Goal: Task Accomplishment & Management: Use online tool/utility

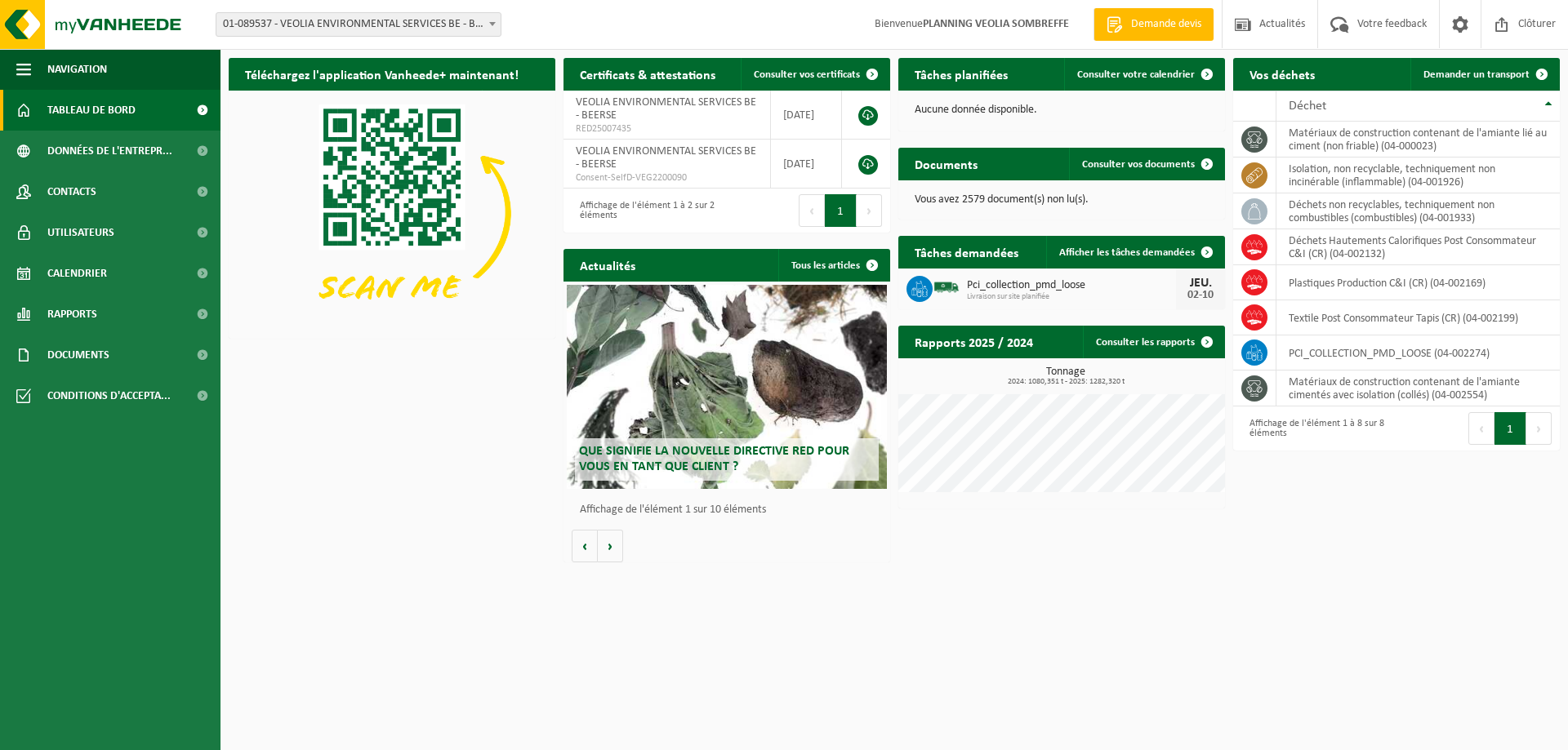
click at [447, 28] on span "01-089537 - VEOLIA ENVIRONMENTAL SERVICES BE - BEERSE" at bounding box center [358, 24] width 284 height 23
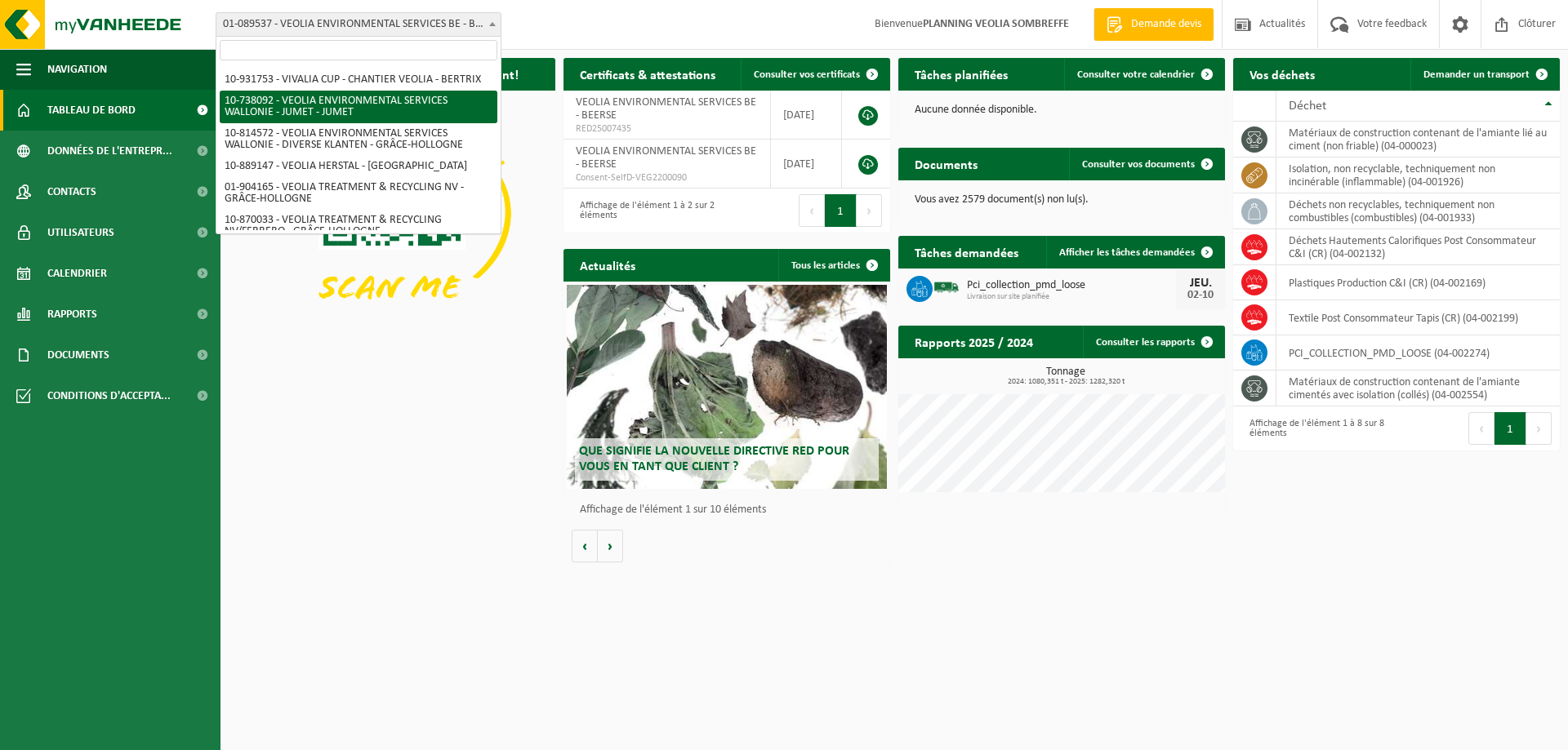
scroll to position [1202, 0]
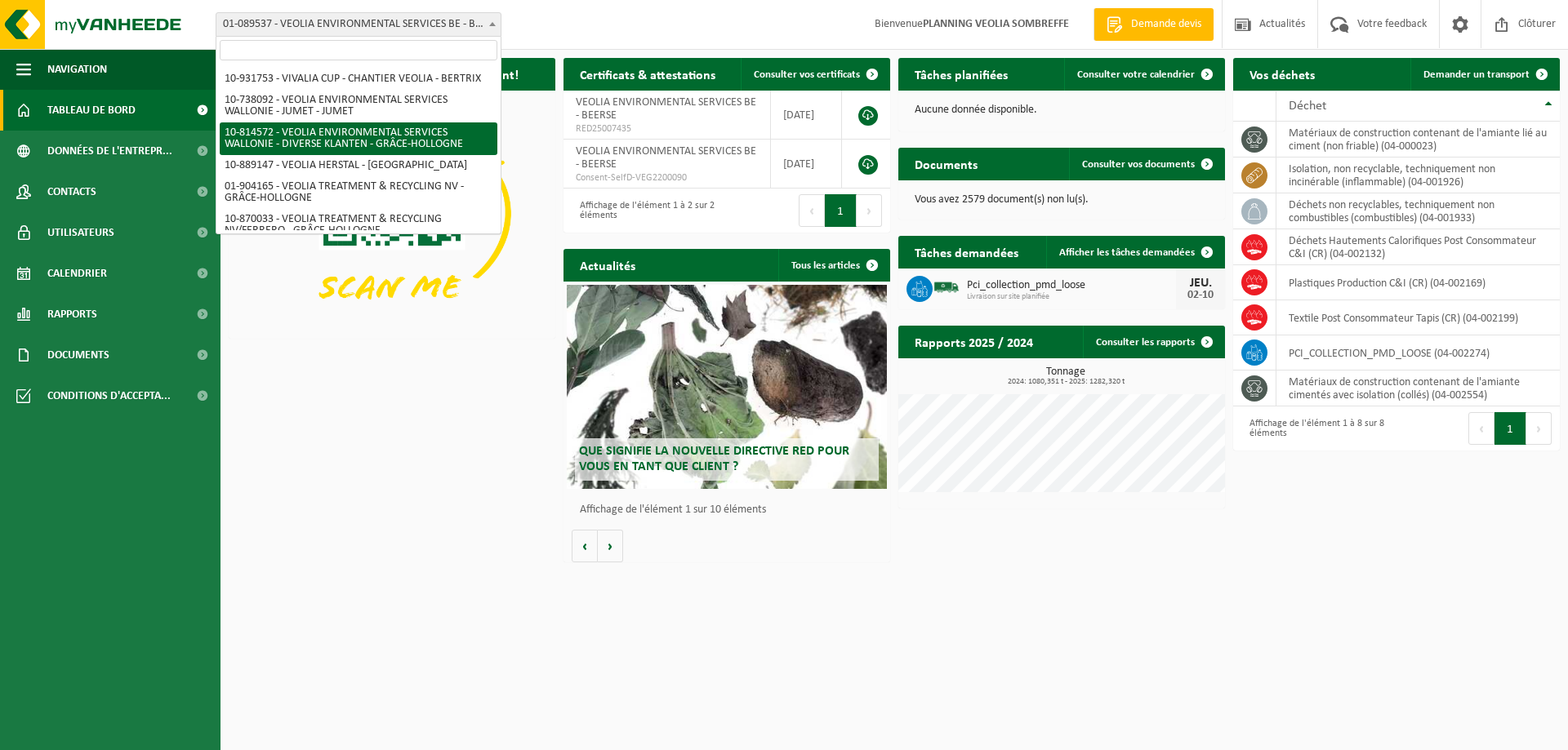
select select "37628"
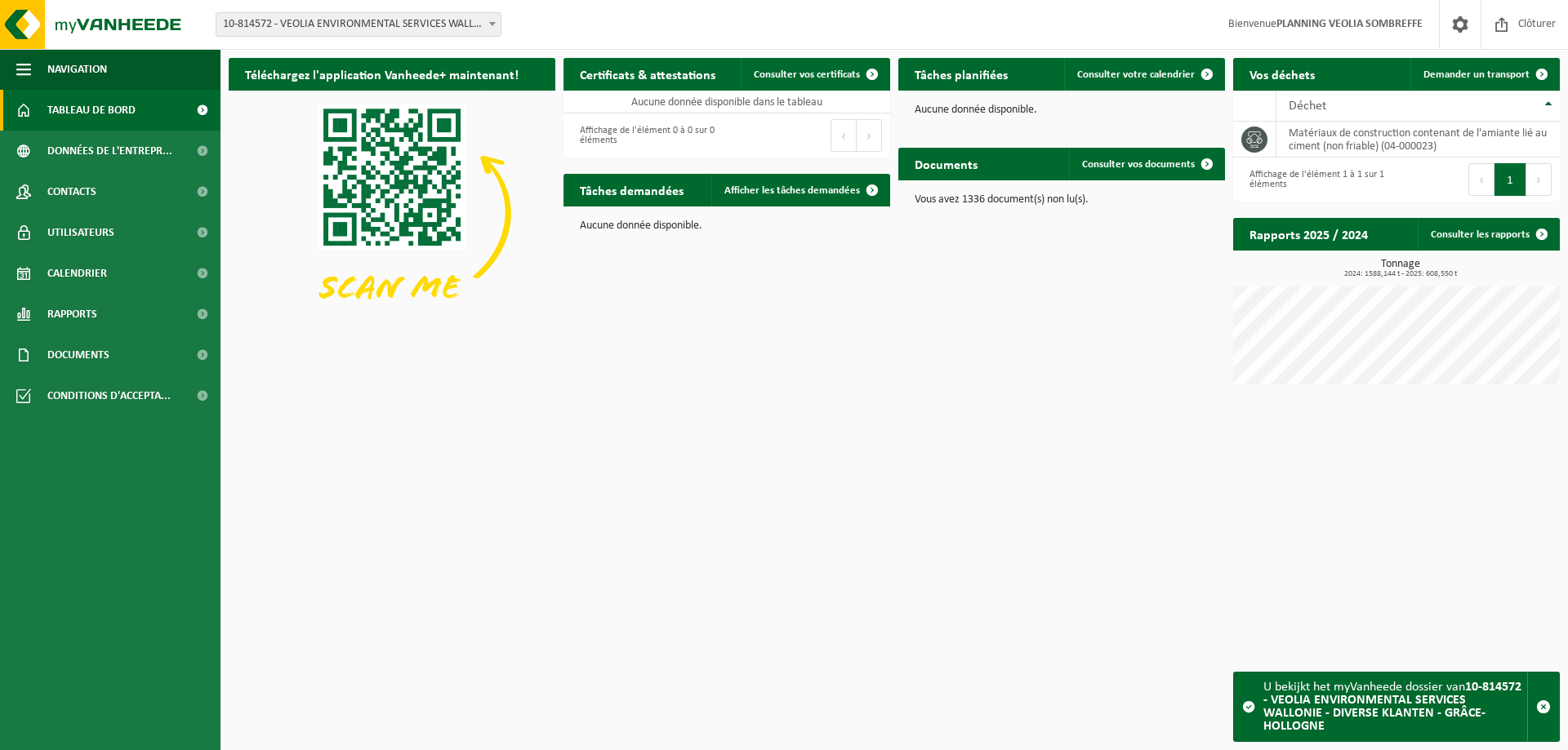
click at [494, 21] on span at bounding box center [492, 23] width 16 height 22
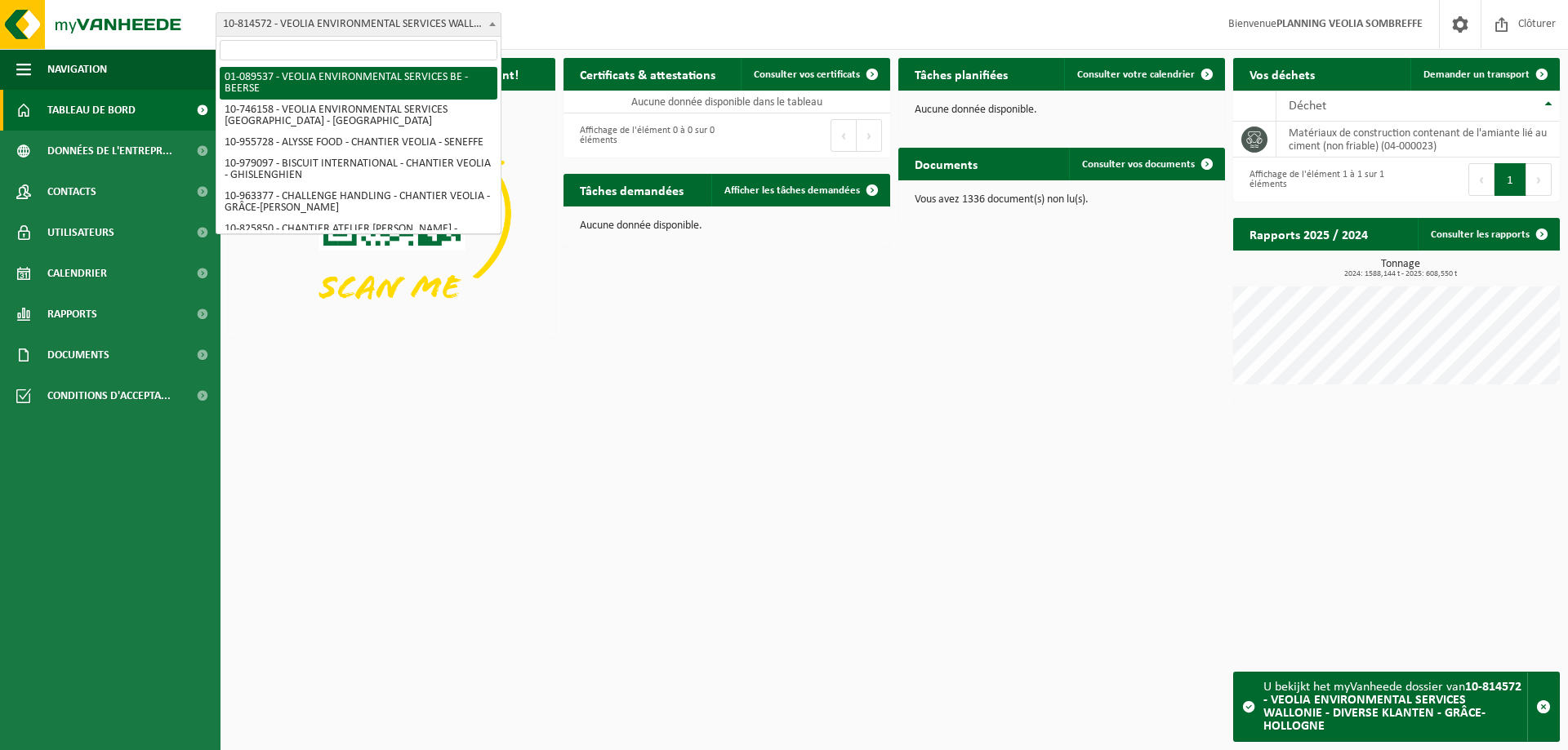
select select "732"
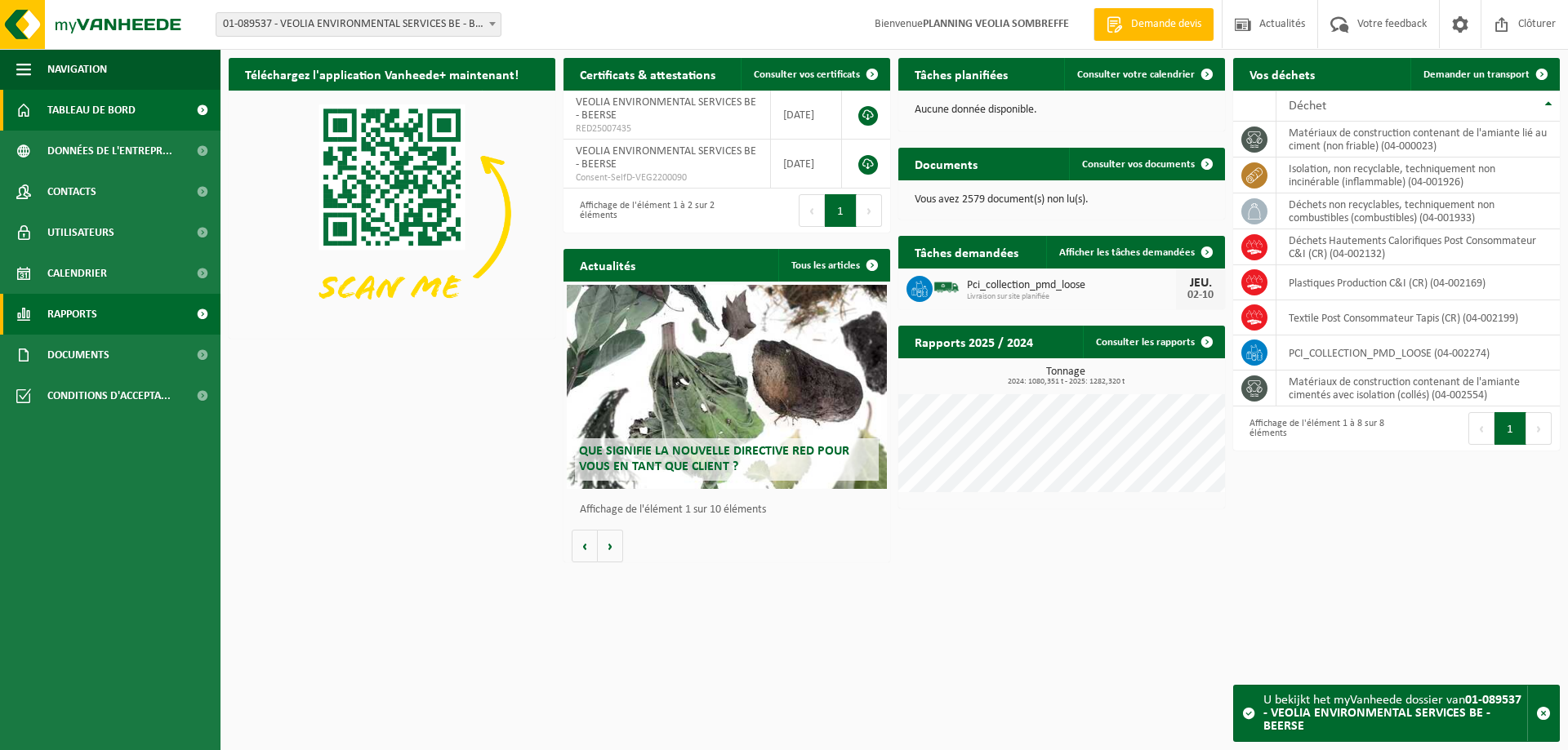
click at [155, 302] on link "Rapports" at bounding box center [110, 314] width 221 height 40
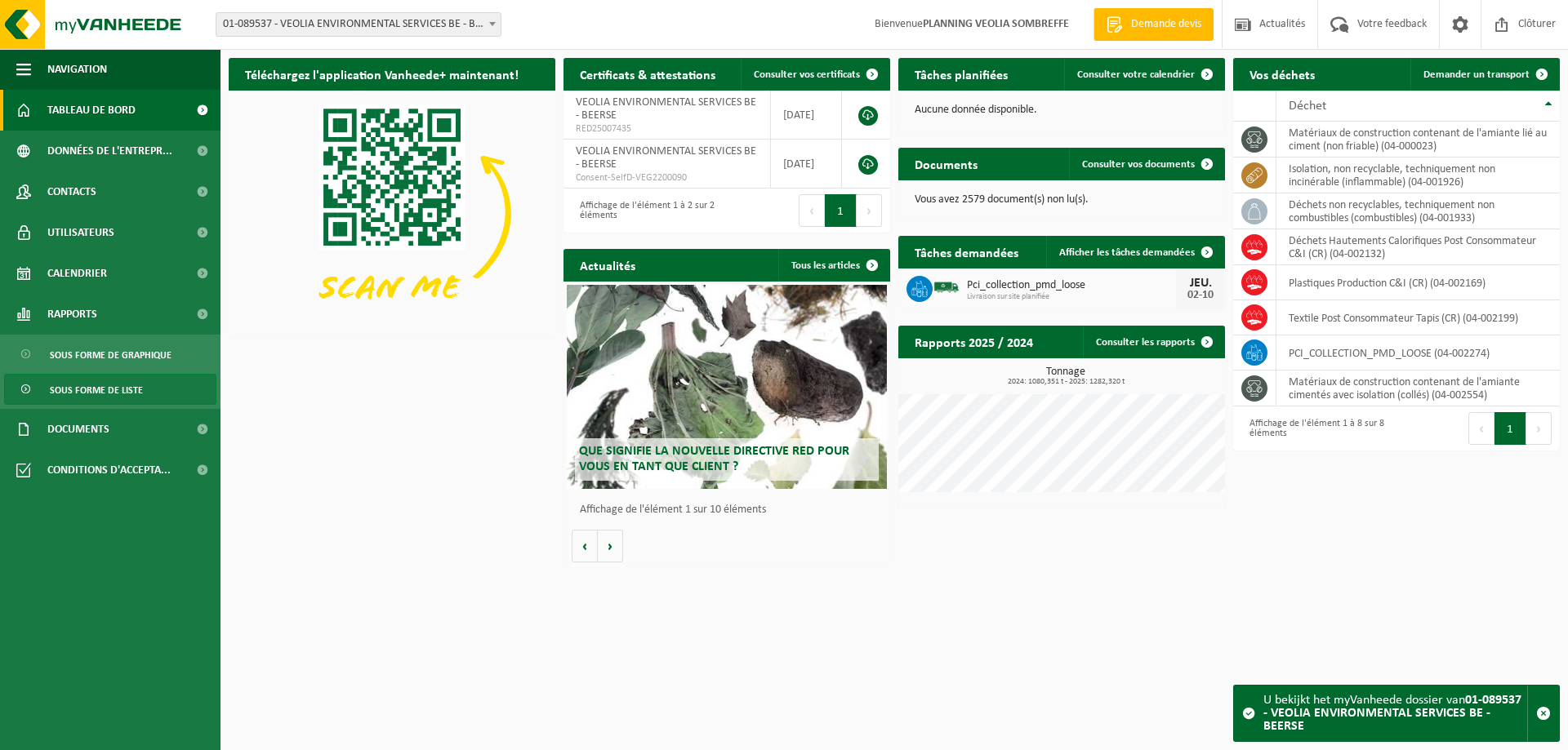
click at [133, 392] on span "Sous forme de liste" at bounding box center [96, 390] width 93 height 31
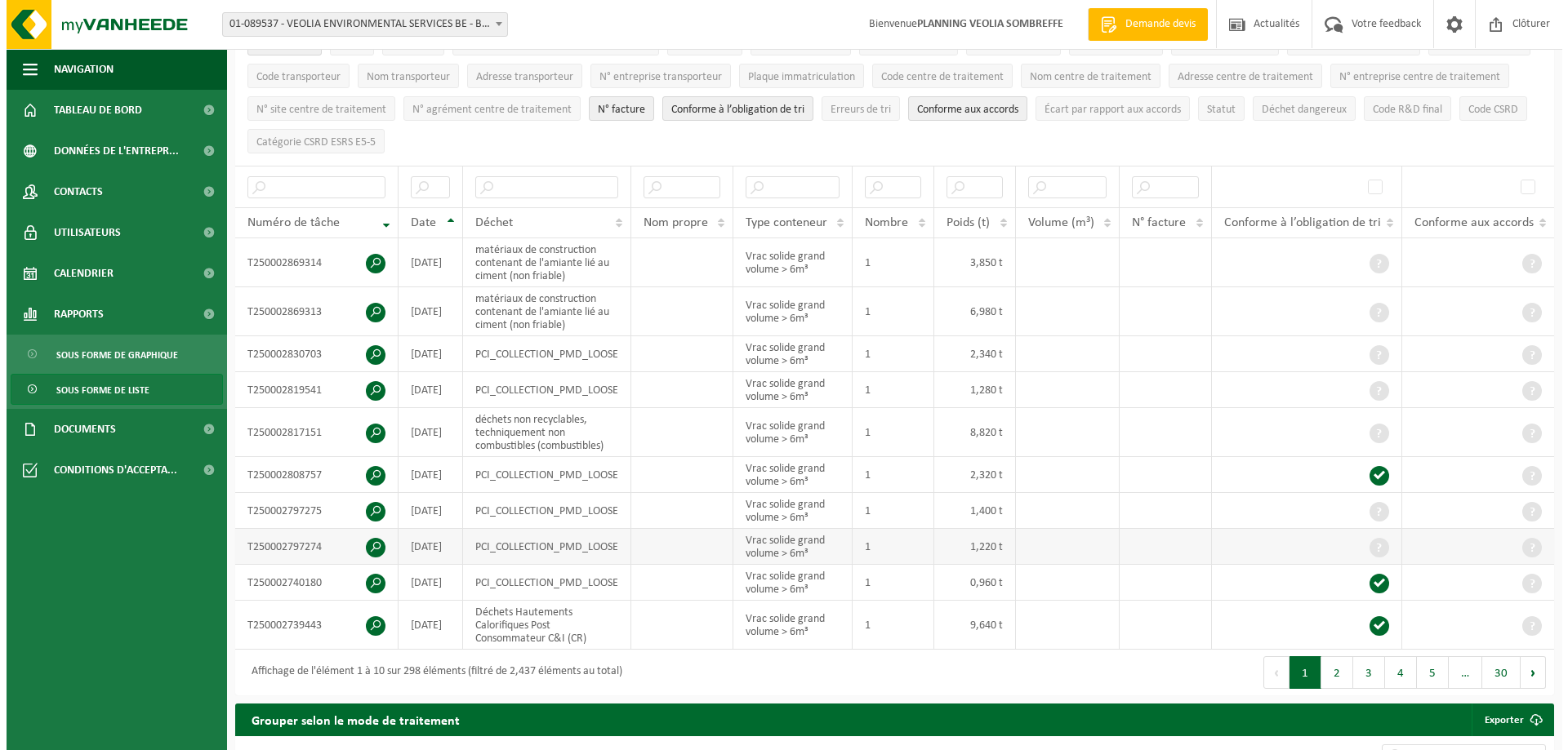
scroll to position [245, 0]
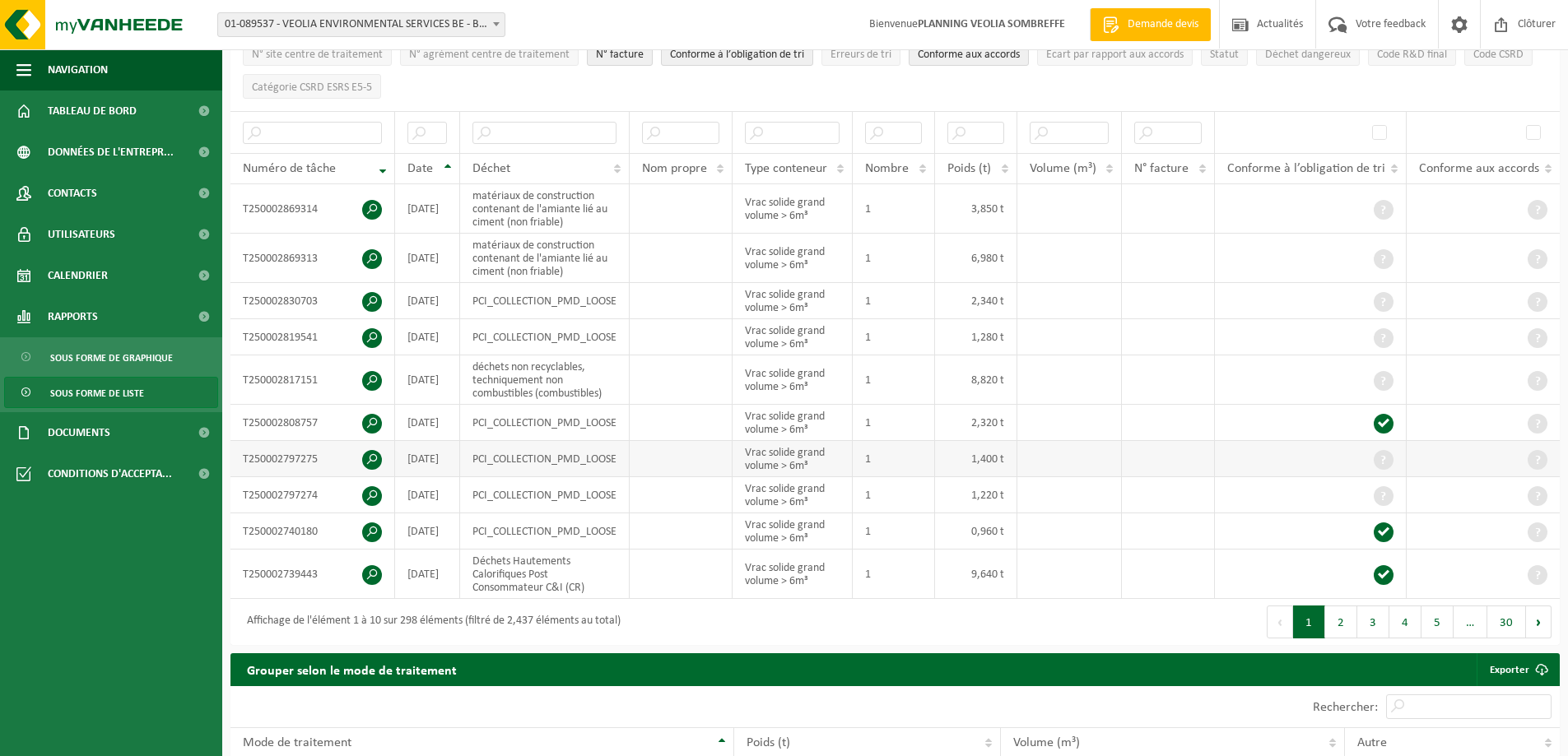
click at [372, 455] on span at bounding box center [371, 459] width 20 height 20
